Goal: Information Seeking & Learning: Learn about a topic

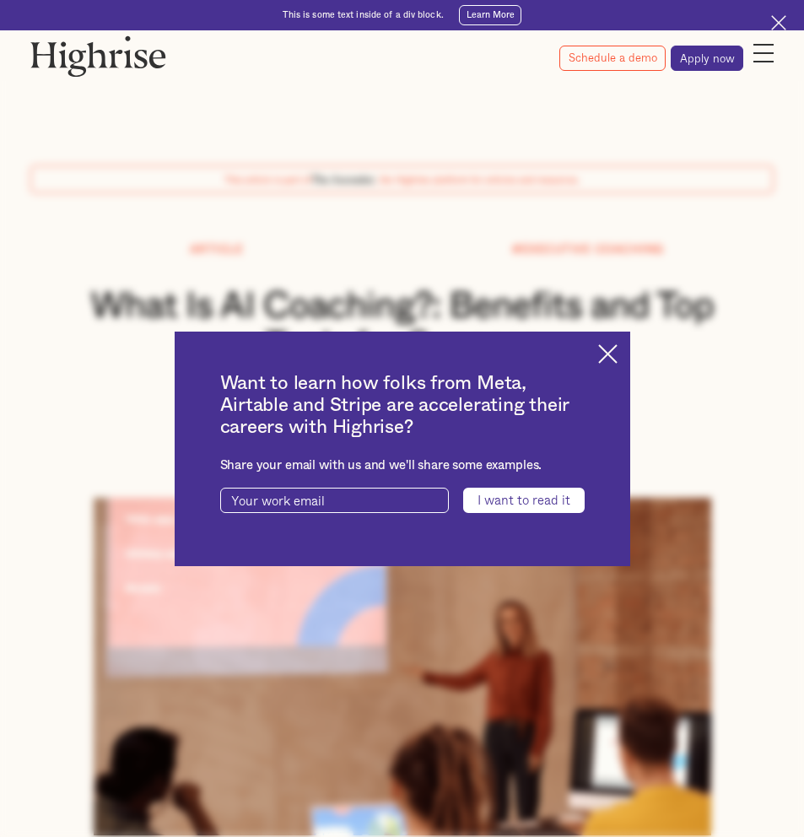
click at [618, 351] on img at bounding box center [607, 353] width 19 height 19
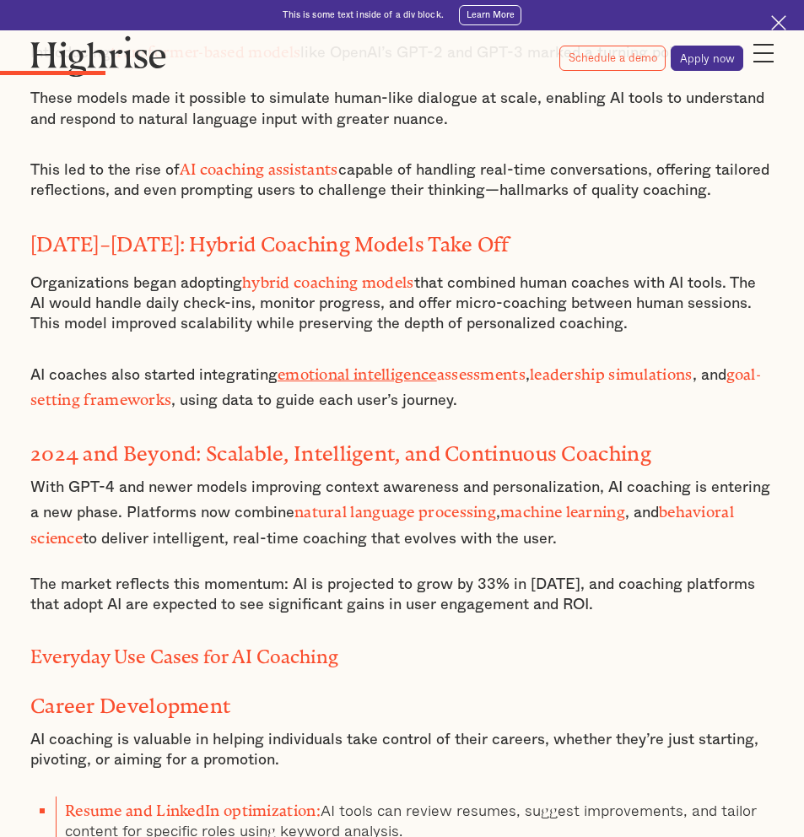
scroll to position [2336, 0]
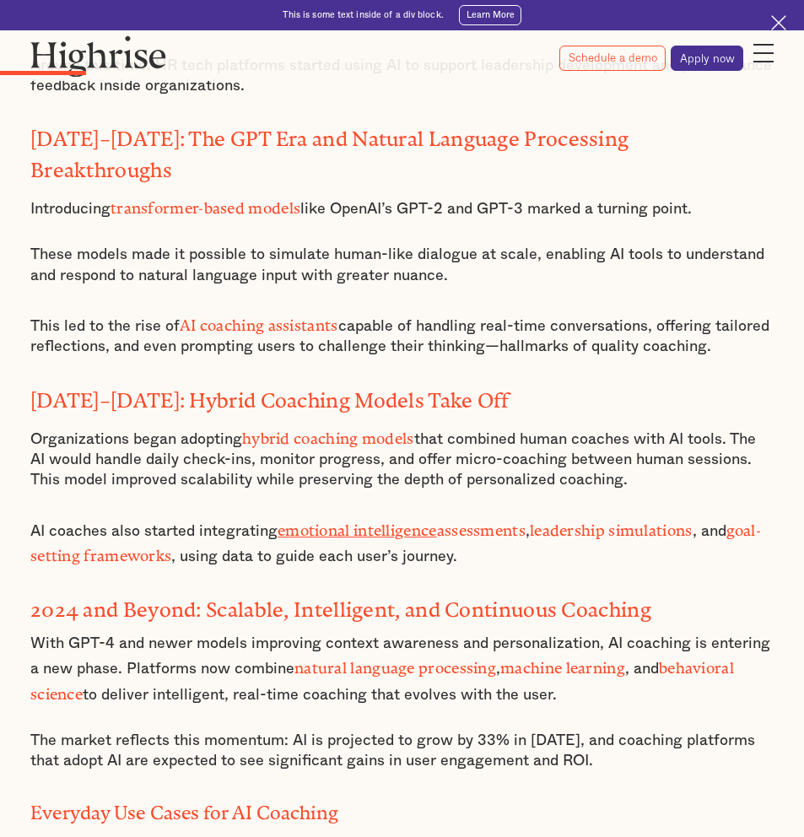
click at [73, 797] on h2 "Everyday Use Cases for AI Coaching" at bounding box center [401, 808] width 743 height 22
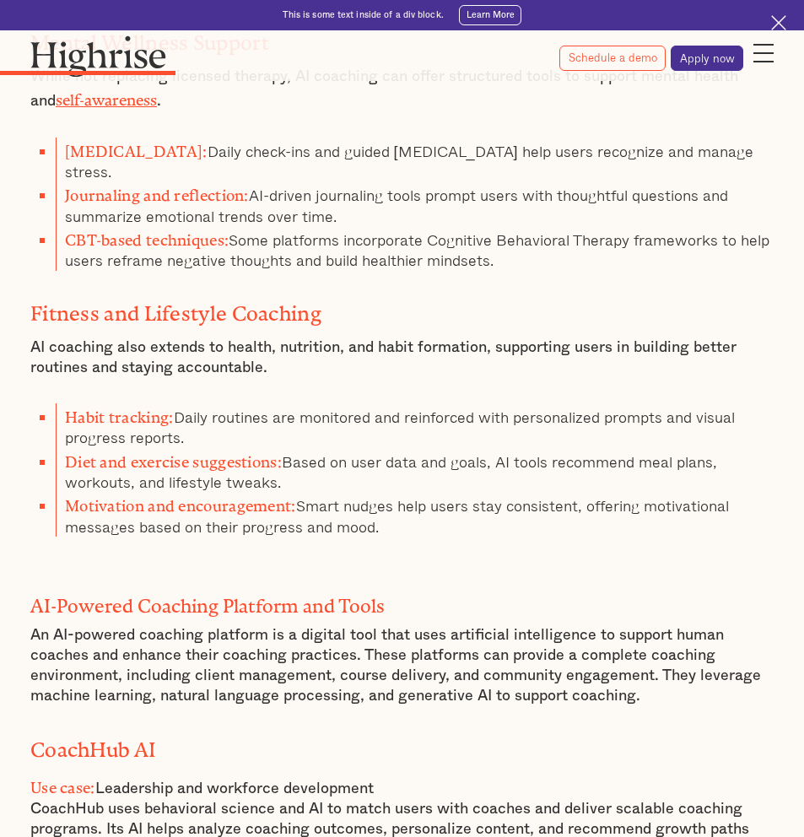
scroll to position [4107, 0]
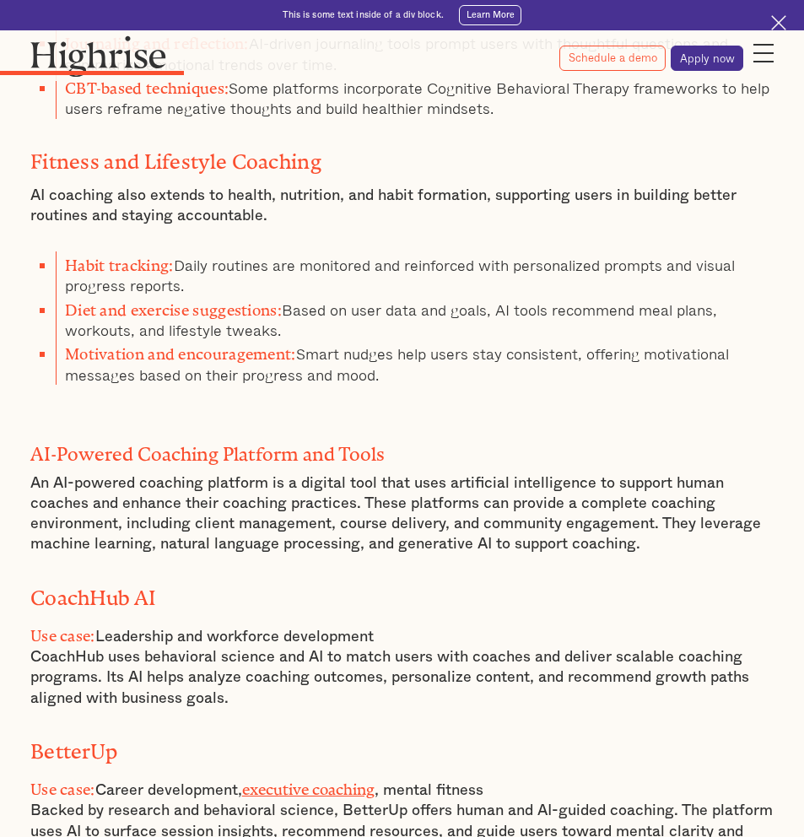
click at [135, 622] on p "Use case: Leadership and workforce development CoachHub uses behavioral science…" at bounding box center [401, 665] width 743 height 87
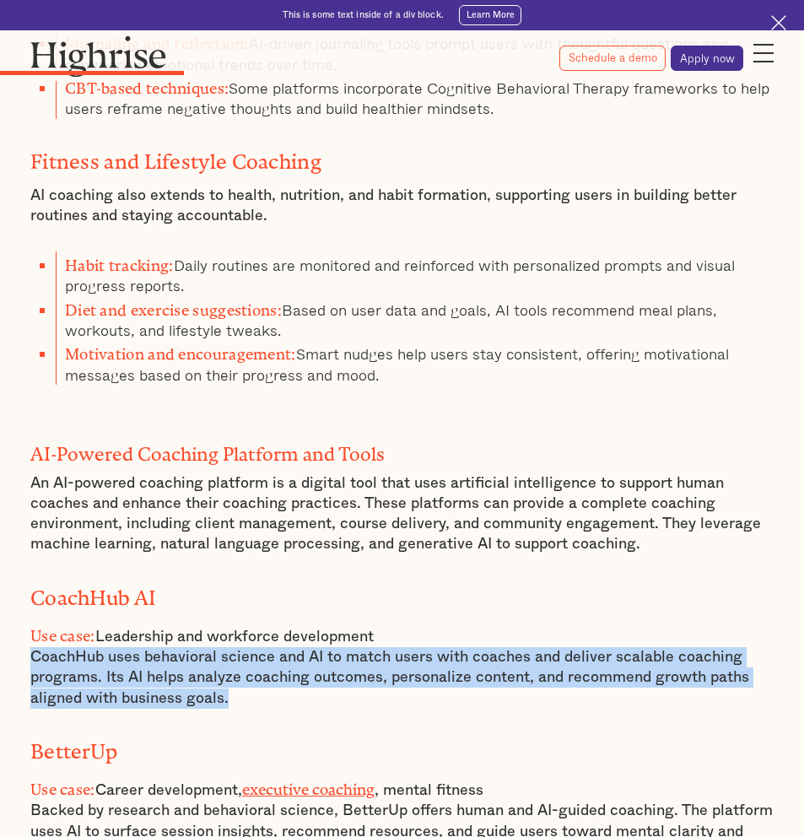
click at [135, 622] on p "Use case: Leadership and workforce development CoachHub uses behavioral science…" at bounding box center [401, 665] width 743 height 87
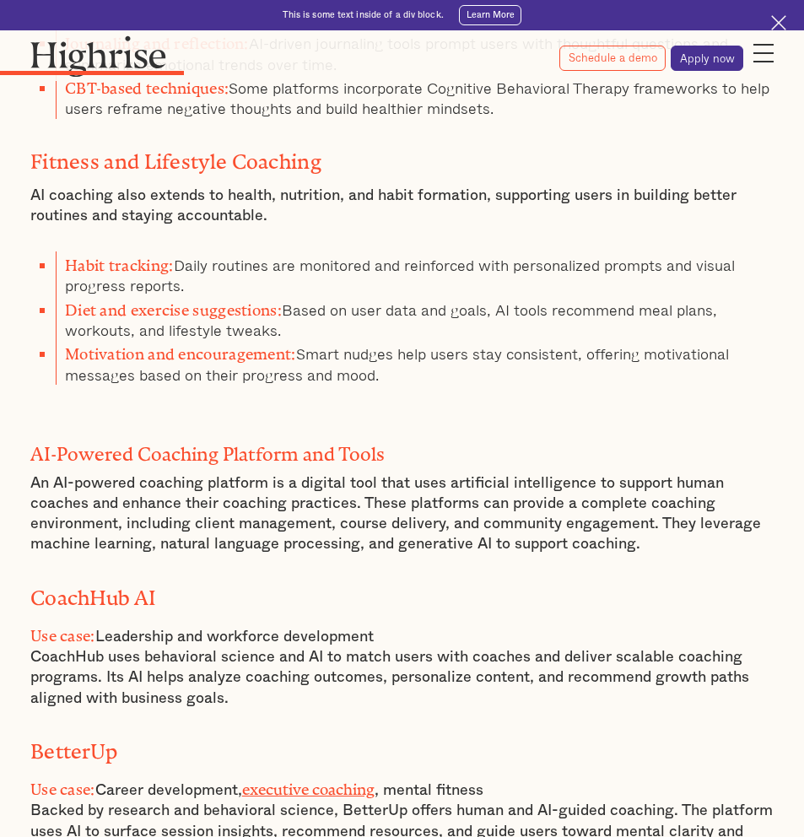
click at [141, 586] on strong "CoachHub AI" at bounding box center [93, 592] width 126 height 13
click at [142, 586] on strong "CoachHub AI" at bounding box center [93, 592] width 126 height 13
click at [72, 627] on strong "Use case:" at bounding box center [62, 632] width 65 height 10
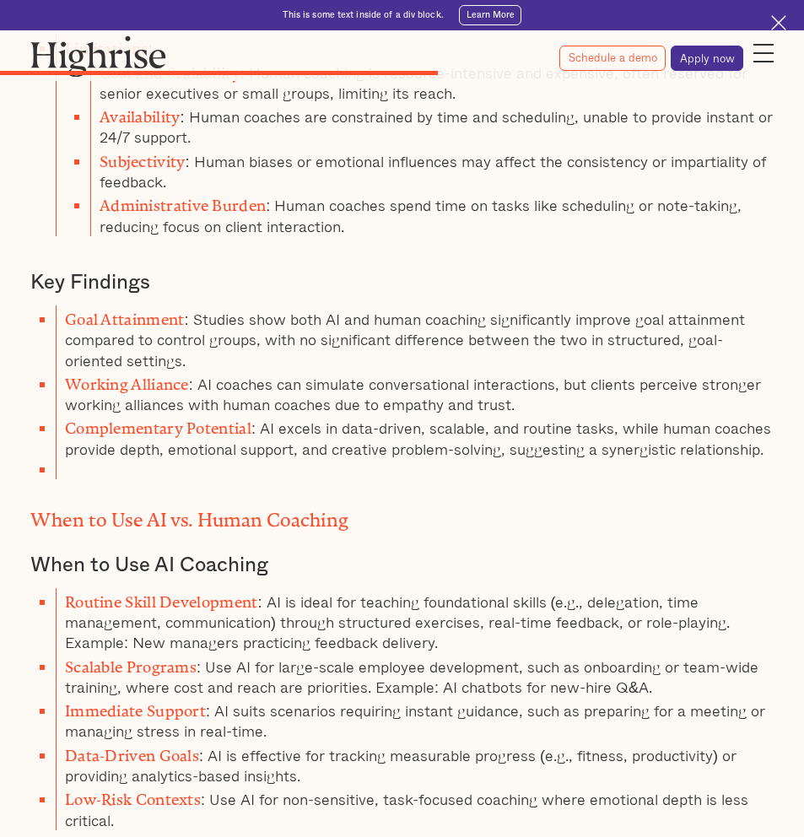
scroll to position [8702, 0]
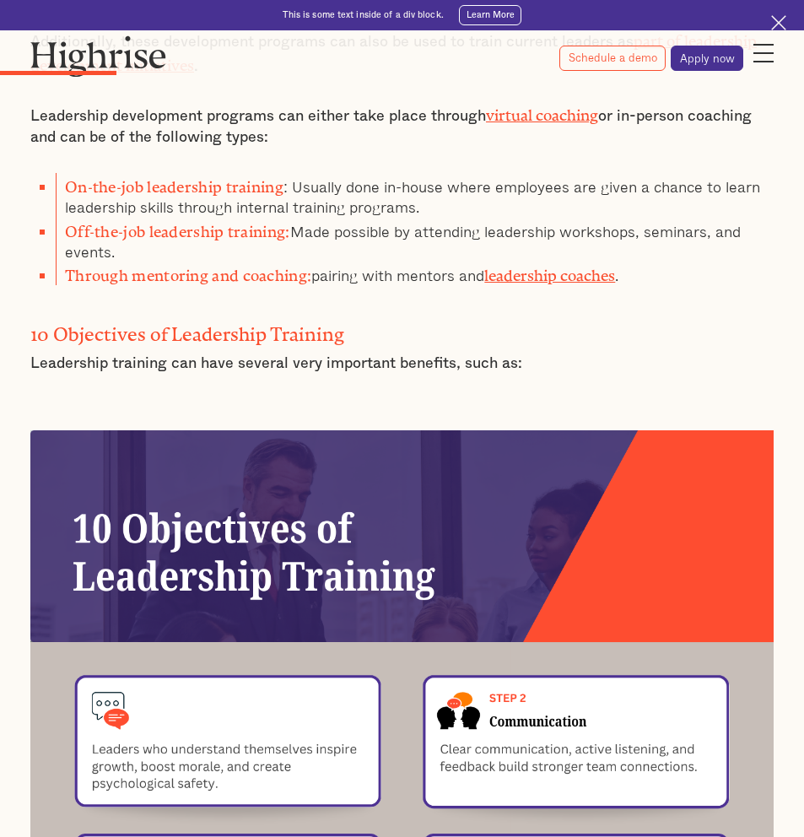
scroll to position [1778, 0]
